Goal: Check status: Check status

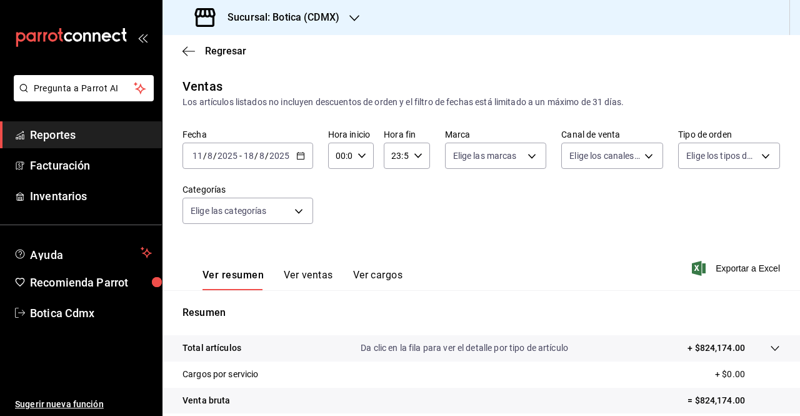
scroll to position [138, 0]
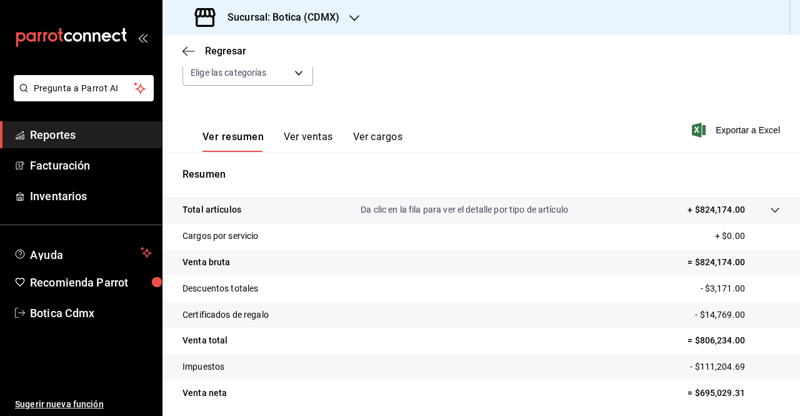
click at [101, 133] on span "Reportes" at bounding box center [91, 134] width 122 height 17
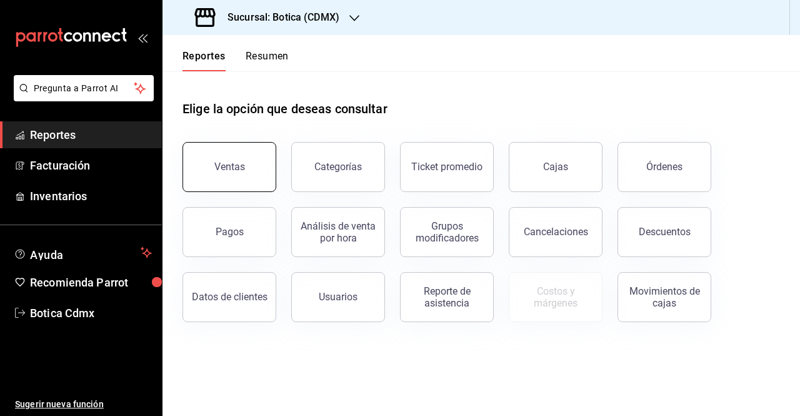
click at [226, 182] on button "Ventas" at bounding box center [230, 167] width 94 height 50
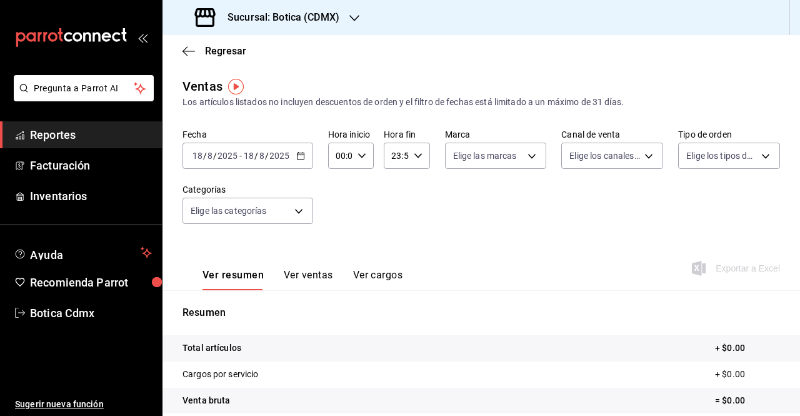
click at [298, 158] on icon "button" at bounding box center [300, 155] width 9 height 9
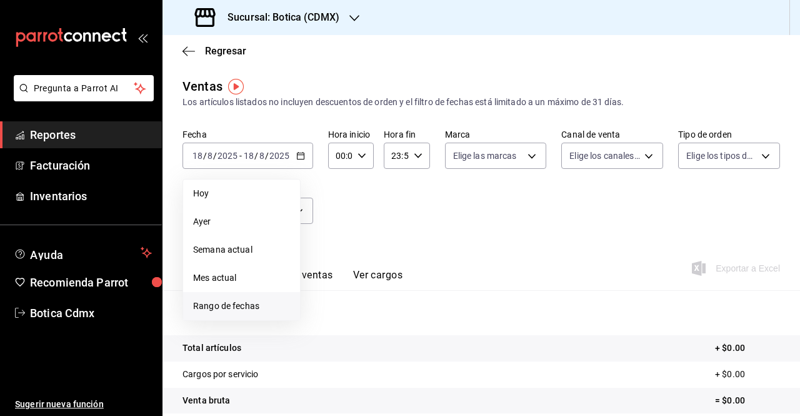
click at [210, 306] on span "Rango de fechas" at bounding box center [241, 305] width 97 height 13
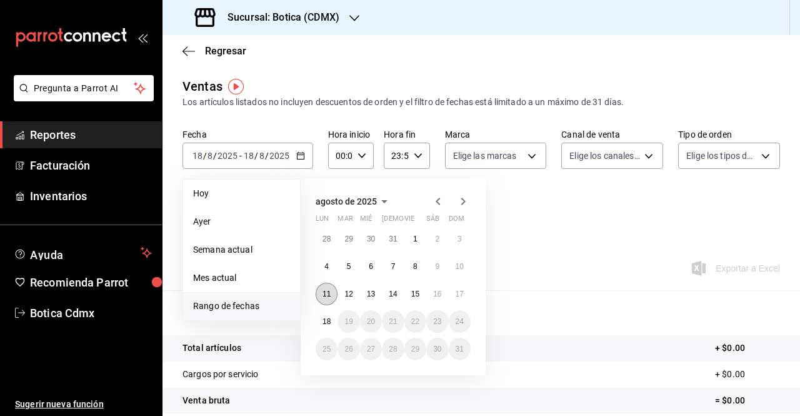
click at [324, 294] on abbr "11" at bounding box center [327, 293] width 8 height 9
click at [327, 322] on abbr "18" at bounding box center [327, 321] width 8 height 9
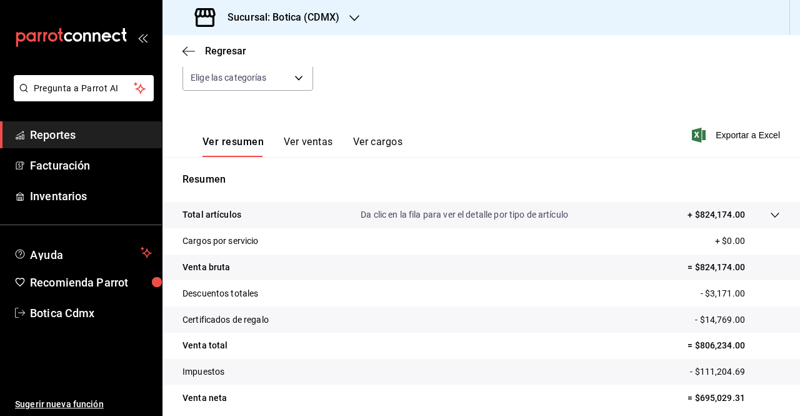
scroll to position [142, 0]
